Goal: Check status

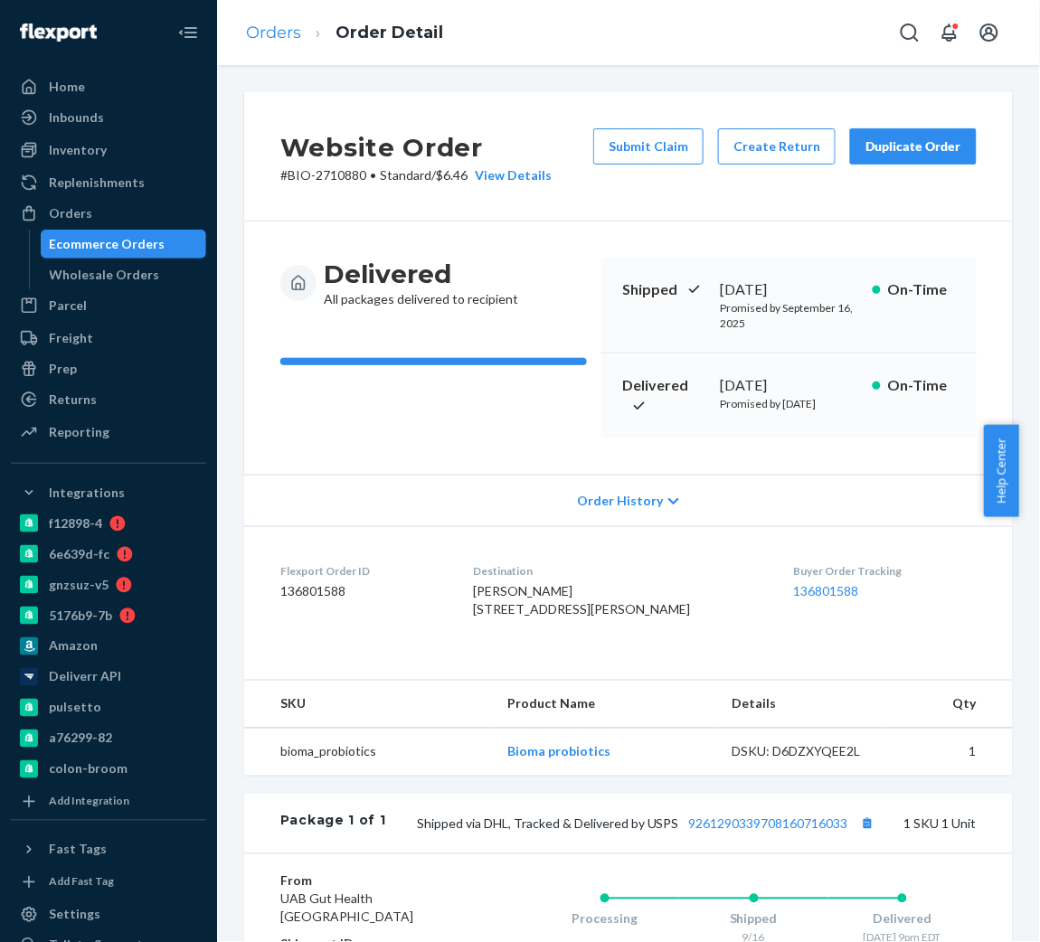
scroll to position [343, 0]
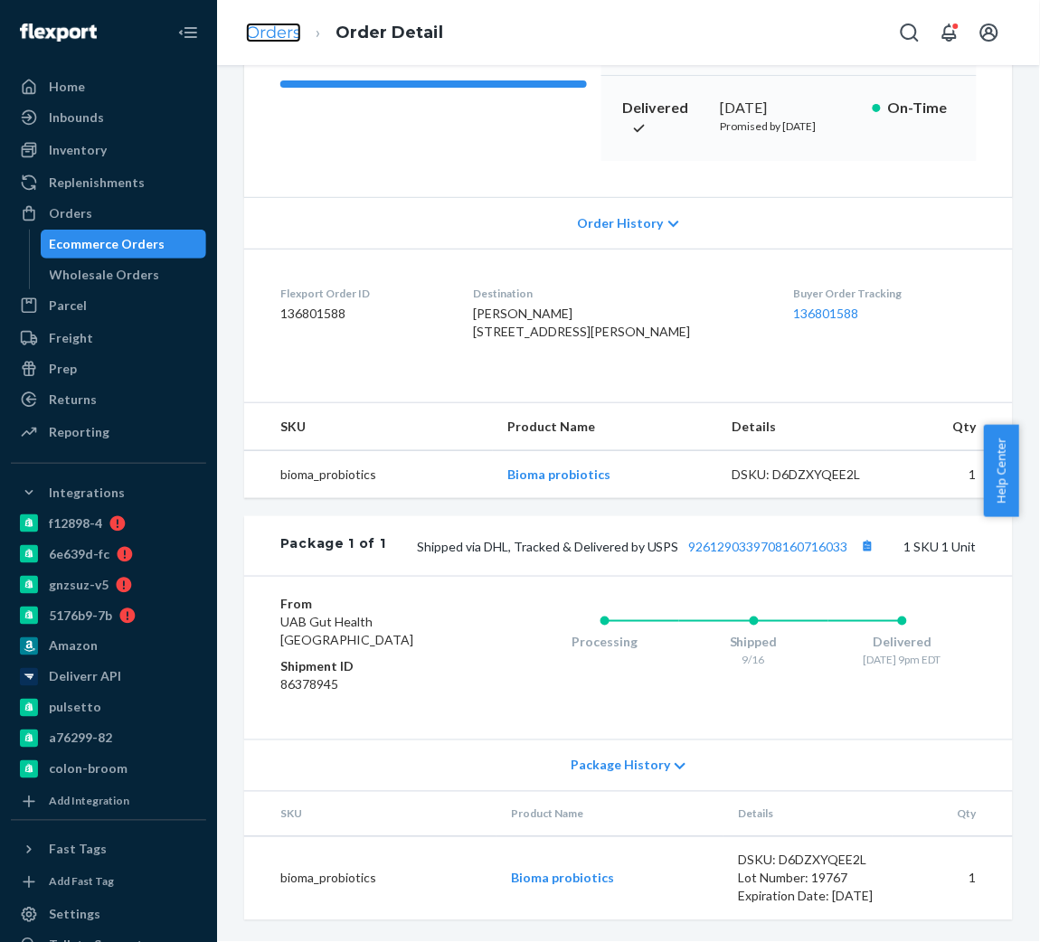
click at [270, 30] on link "Orders" at bounding box center [273, 33] width 55 height 20
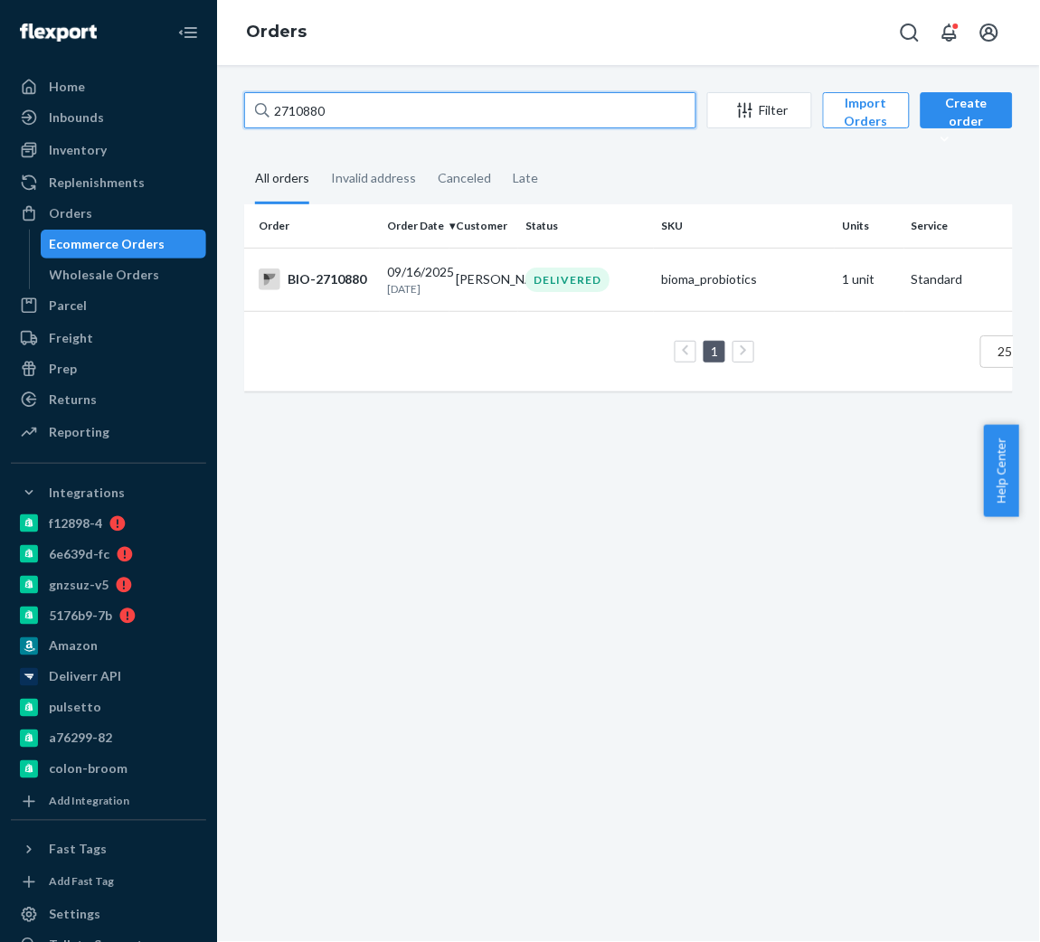
click at [377, 110] on input "2710880" at bounding box center [470, 110] width 452 height 36
paste input "26032"
type input "2726032"
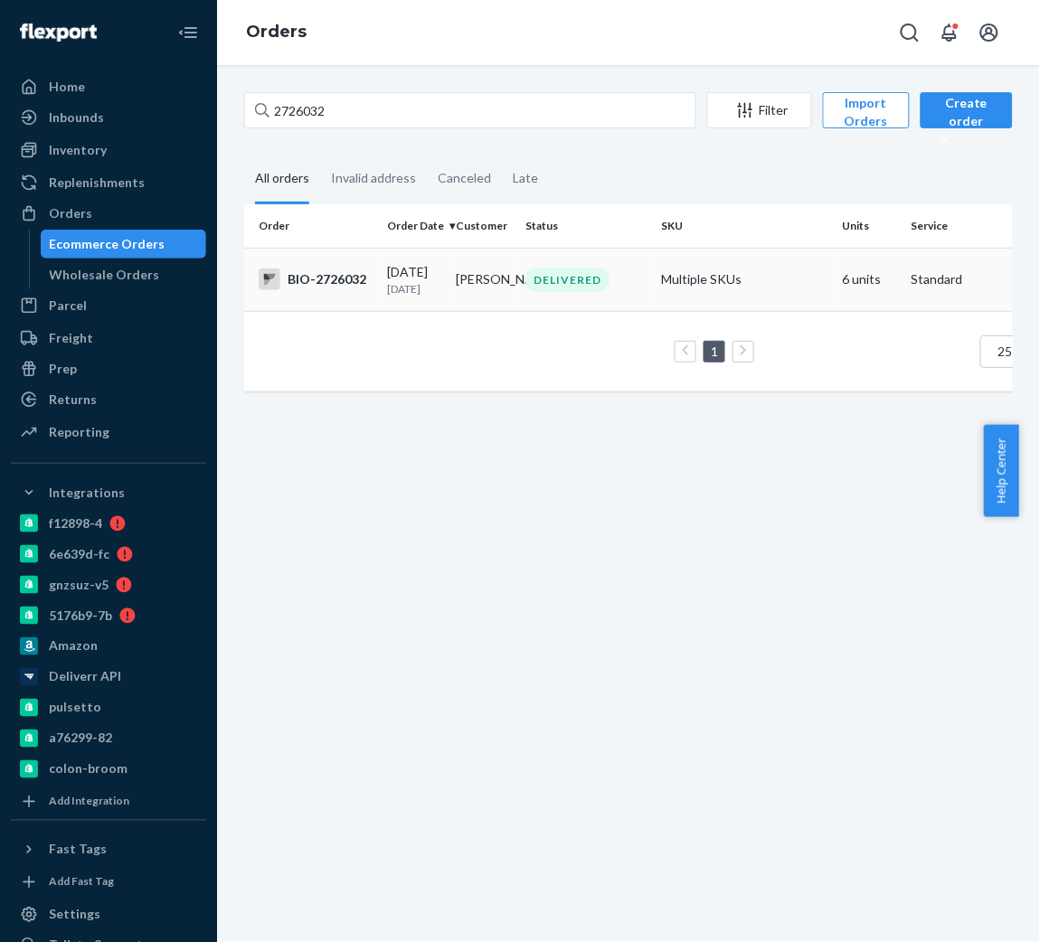
click at [387, 276] on div "[DATE] [DATE]" at bounding box center [414, 279] width 55 height 33
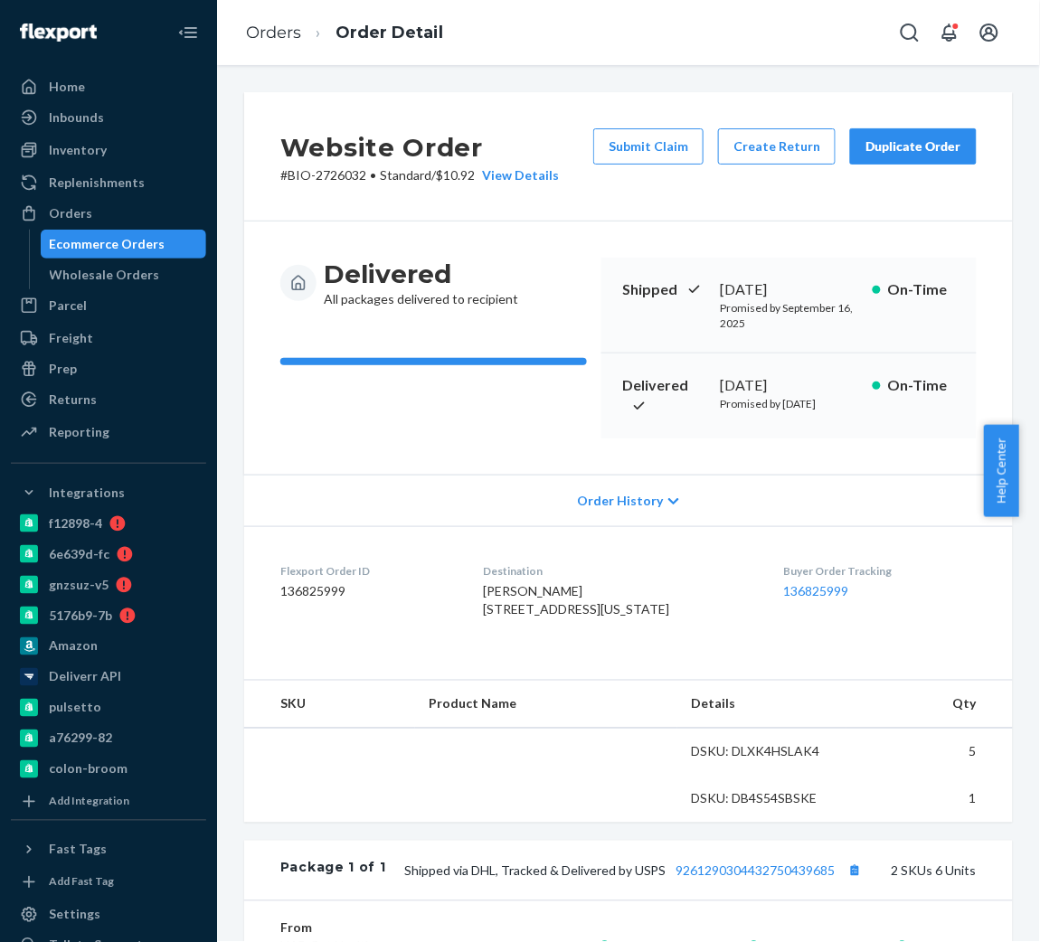
click at [764, 376] on div "[DATE]" at bounding box center [788, 385] width 137 height 21
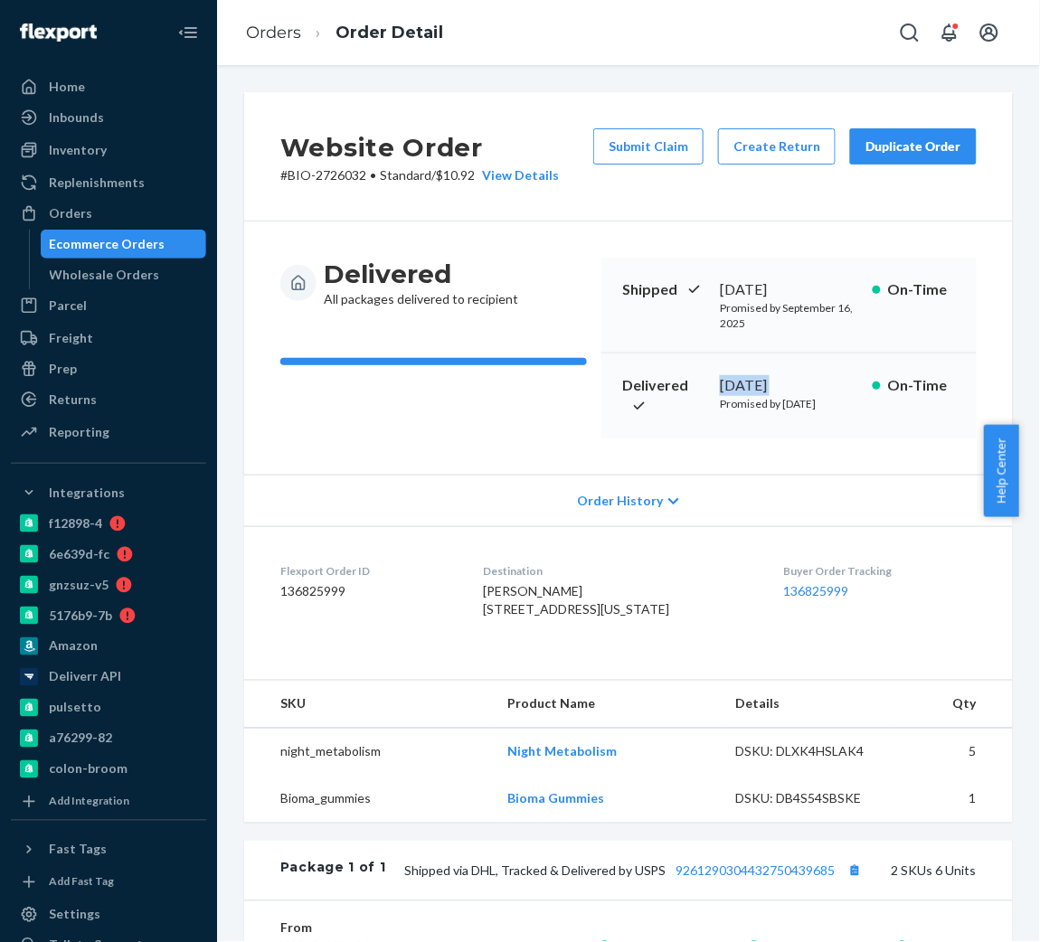
click at [764, 376] on div "[DATE]" at bounding box center [788, 385] width 137 height 21
copy div "[DATE]"
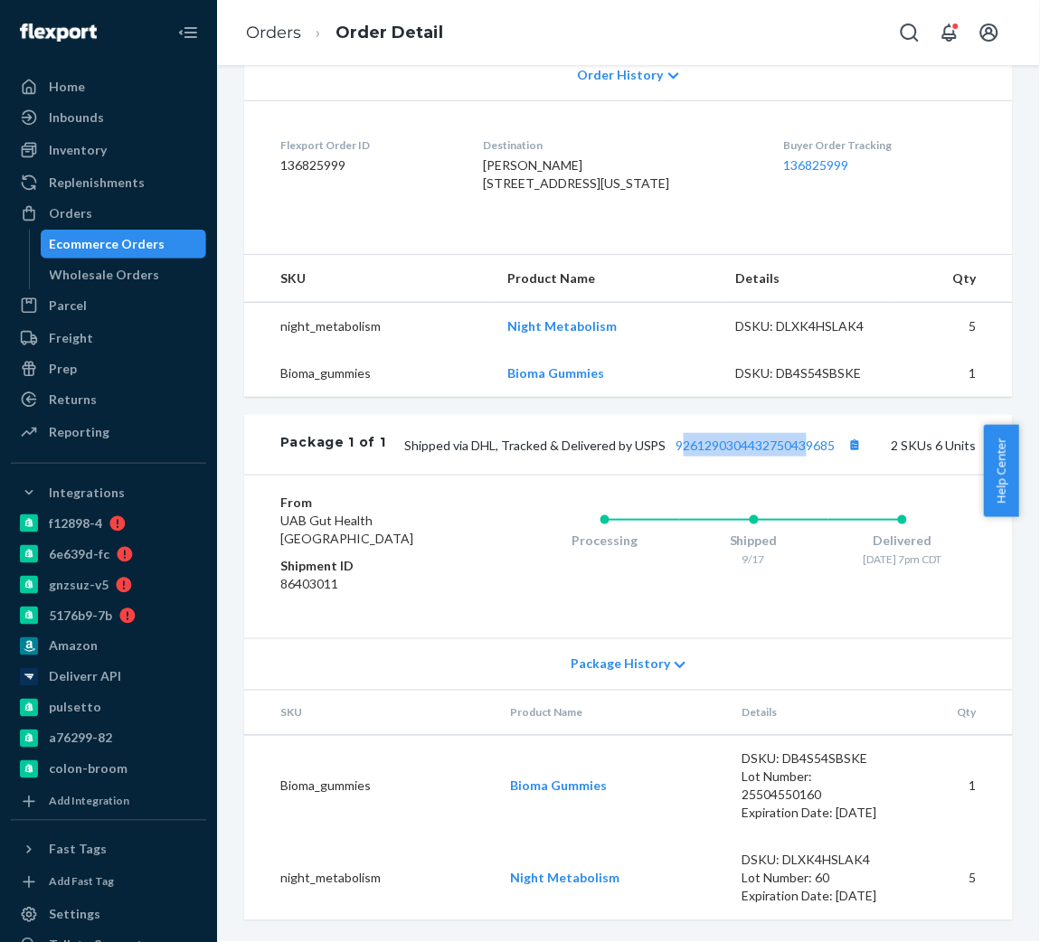
drag, startPoint x: 661, startPoint y: 428, endPoint x: 786, endPoint y: 431, distance: 124.9
click at [786, 431] on div "Package 1 of 1 Shipped via DHL, Tracked & Delivered by USPS 9261290304432750439…" at bounding box center [628, 445] width 769 height 60
drag, startPoint x: 654, startPoint y: 418, endPoint x: 818, endPoint y: 418, distance: 163.7
click at [818, 433] on div "Shipped via DHL, Tracked & Delivered by USPS 9261290304432750439685 2 SKUs 6 Un…" at bounding box center [681, 445] width 591 height 24
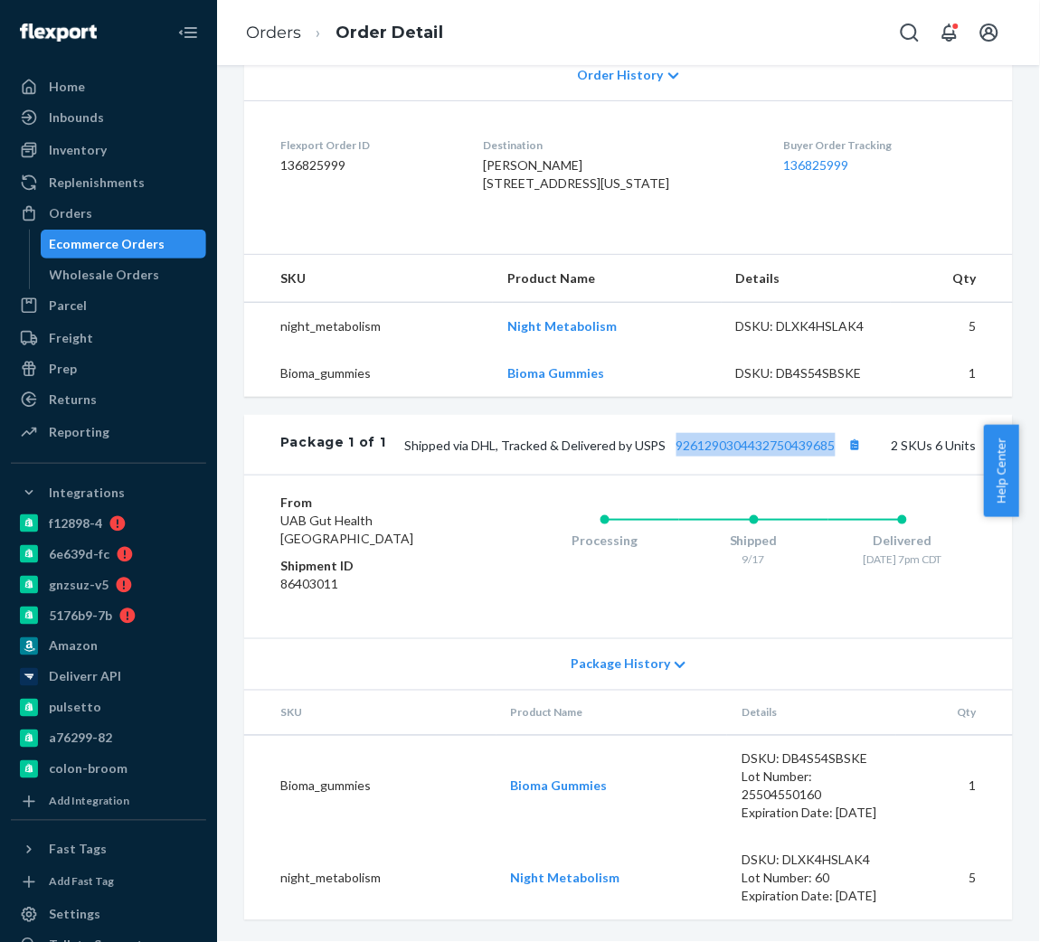
copy link "9261290304432750439685"
click at [751, 438] on link "9261290304432750439685" at bounding box center [755, 445] width 159 height 15
